Goal: Transaction & Acquisition: Book appointment/travel/reservation

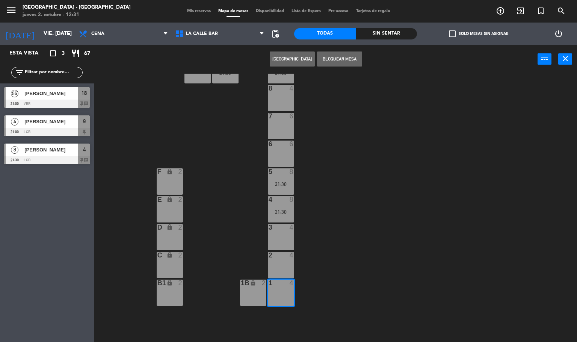
click at [289, 52] on button "Crear Reserva" at bounding box center [292, 58] width 45 height 15
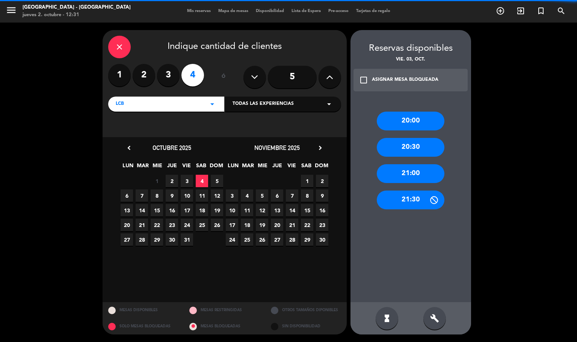
click at [302, 82] on input "5" at bounding box center [292, 77] width 49 height 23
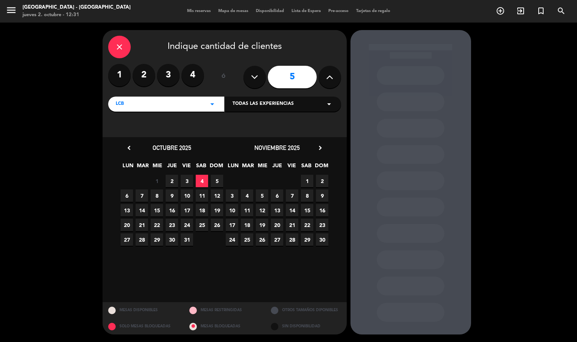
click at [218, 177] on span "5" at bounding box center [217, 181] width 12 height 12
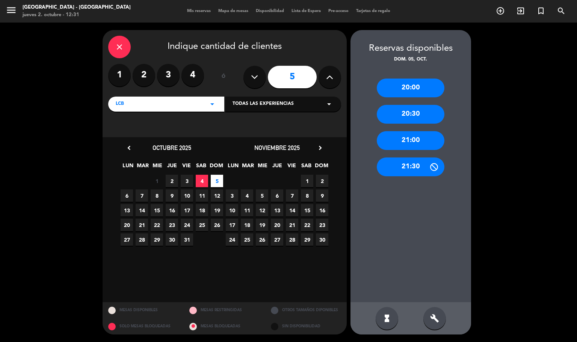
click at [188, 179] on span "3" at bounding box center [187, 181] width 12 height 12
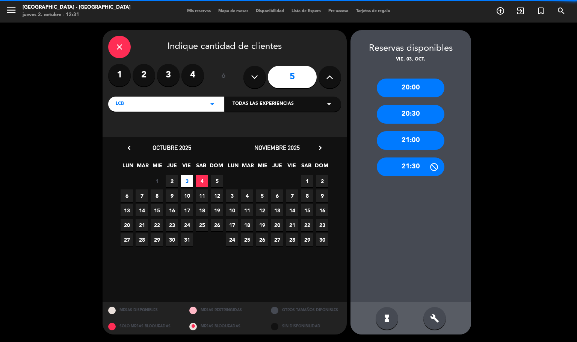
click at [442, 321] on div "build" at bounding box center [434, 318] width 23 height 23
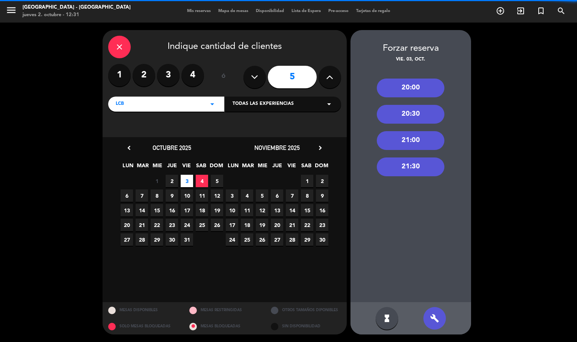
click at [416, 144] on div "21:00" at bounding box center [411, 140] width 68 height 19
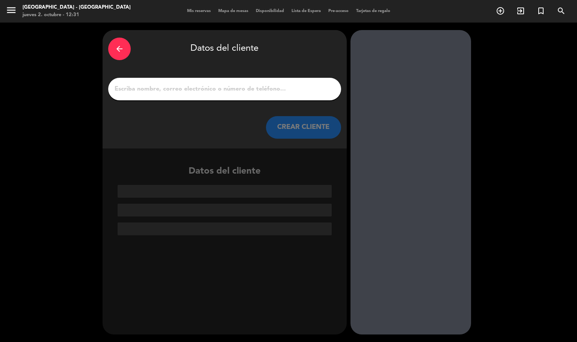
click at [274, 90] on input "1" at bounding box center [225, 89] width 222 height 11
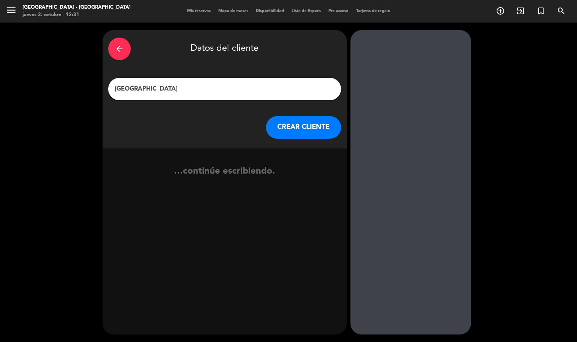
type input "Florencia"
click at [286, 125] on button "CREAR CLIENTE" at bounding box center [303, 127] width 75 height 23
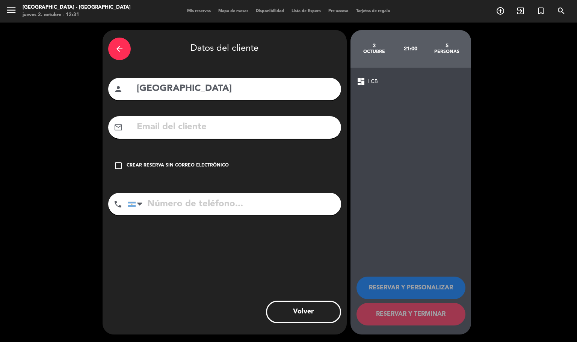
click at [207, 157] on div "check_box_outline_blank Crear reserva sin correo electrónico" at bounding box center [224, 165] width 233 height 23
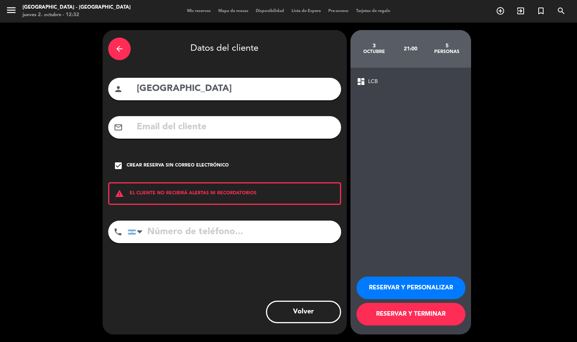
paste input "+54 9 11 5338-6571"
type input "+54 9 11 5338-6571"
click at [434, 283] on button "RESERVAR Y PERSONALIZAR" at bounding box center [411, 288] width 109 height 23
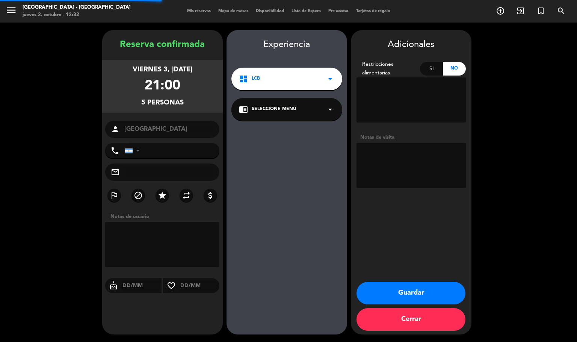
type input "+5491153386571"
click at [421, 163] on textarea at bounding box center [411, 165] width 109 height 45
type textarea "seña 25k"
click at [411, 291] on button "Guardar" at bounding box center [411, 293] width 109 height 23
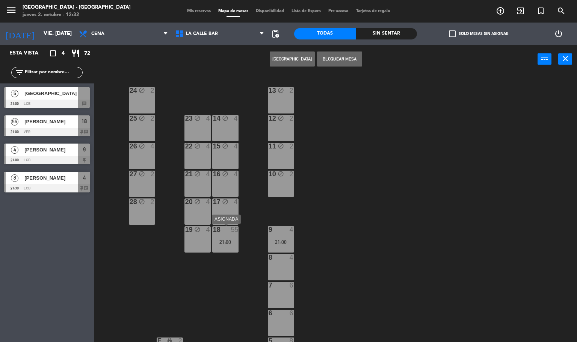
scroll to position [225, 0]
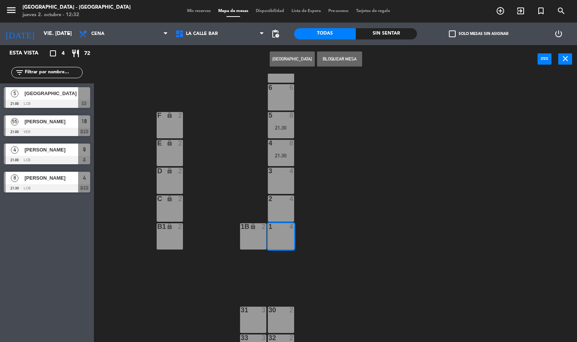
click at [47, 93] on span "Florencia" at bounding box center [51, 93] width 54 height 8
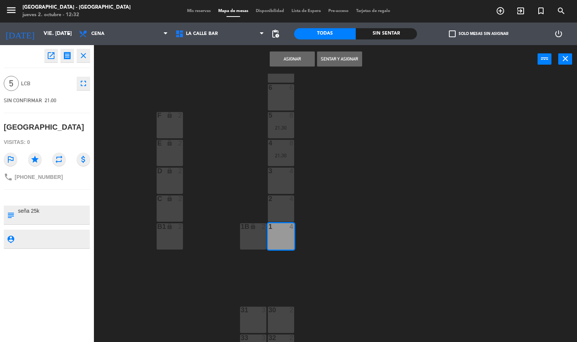
click at [281, 60] on button "Asignar" at bounding box center [292, 58] width 45 height 15
